Goal: Information Seeking & Learning: Learn about a topic

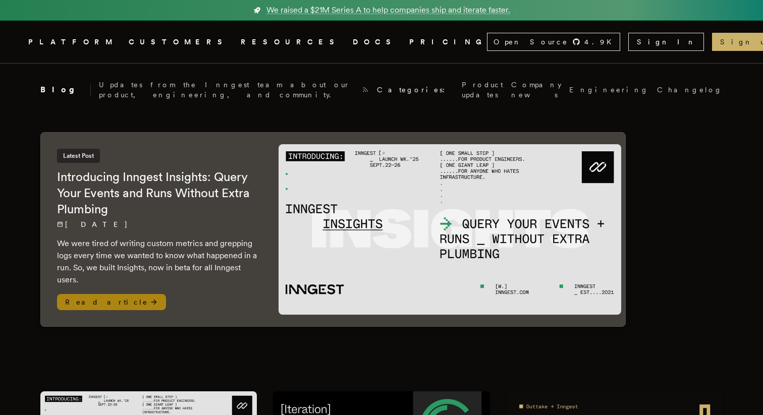
click at [505, 223] on img at bounding box center [449, 229] width 343 height 171
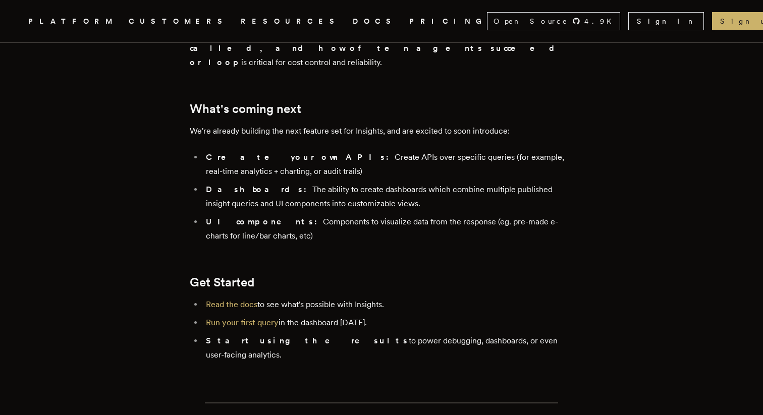
scroll to position [2046, 0]
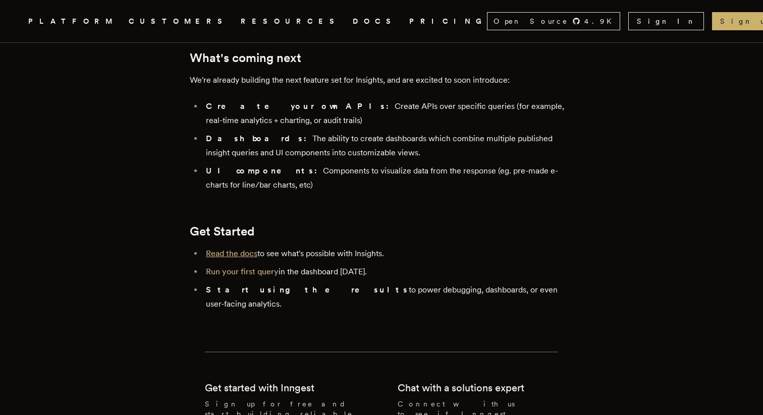
click at [247, 249] on link "Read the docs" at bounding box center [231, 254] width 51 height 10
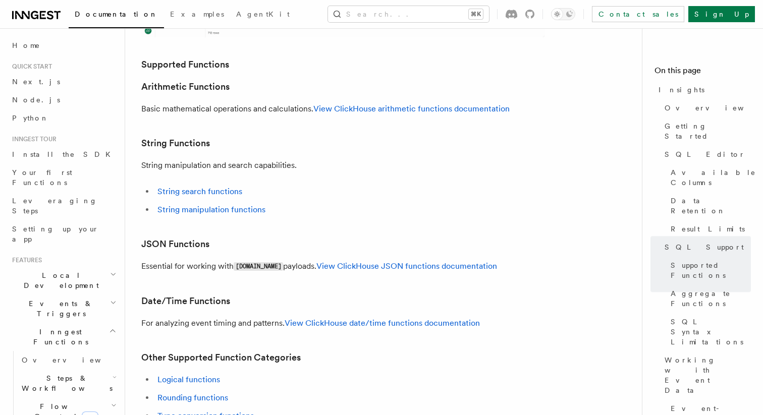
scroll to position [1628, 0]
